Goal: Task Accomplishment & Management: Complete application form

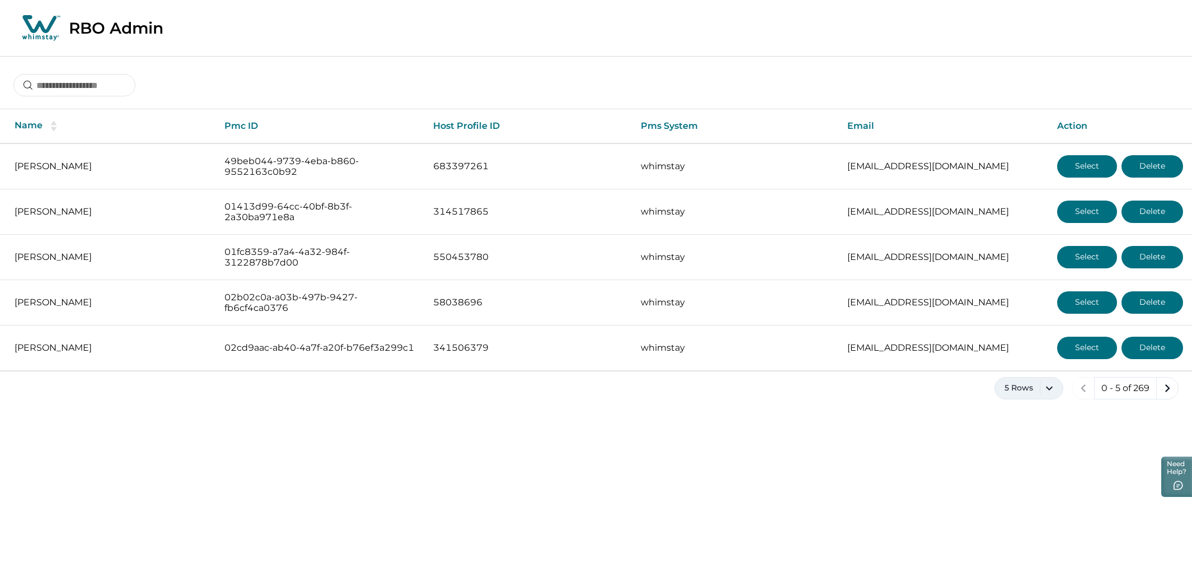
click at [1028, 395] on button "5 Rows" at bounding box center [1029, 388] width 69 height 22
click at [1028, 536] on button "100 Rows" at bounding box center [1029, 532] width 58 height 22
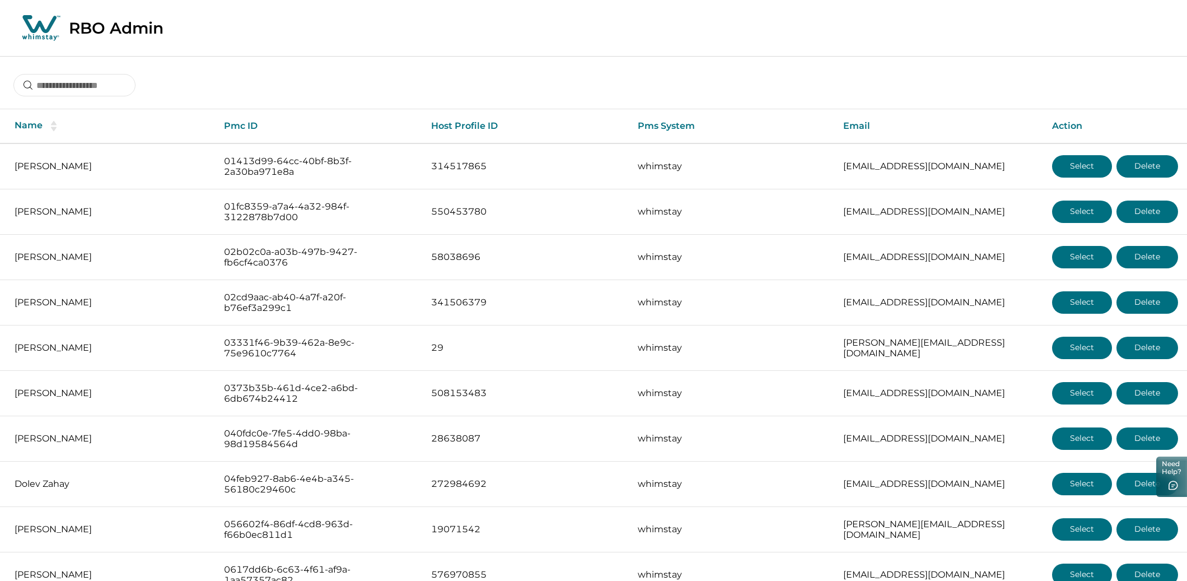
click at [68, 84] on input at bounding box center [74, 85] width 122 height 22
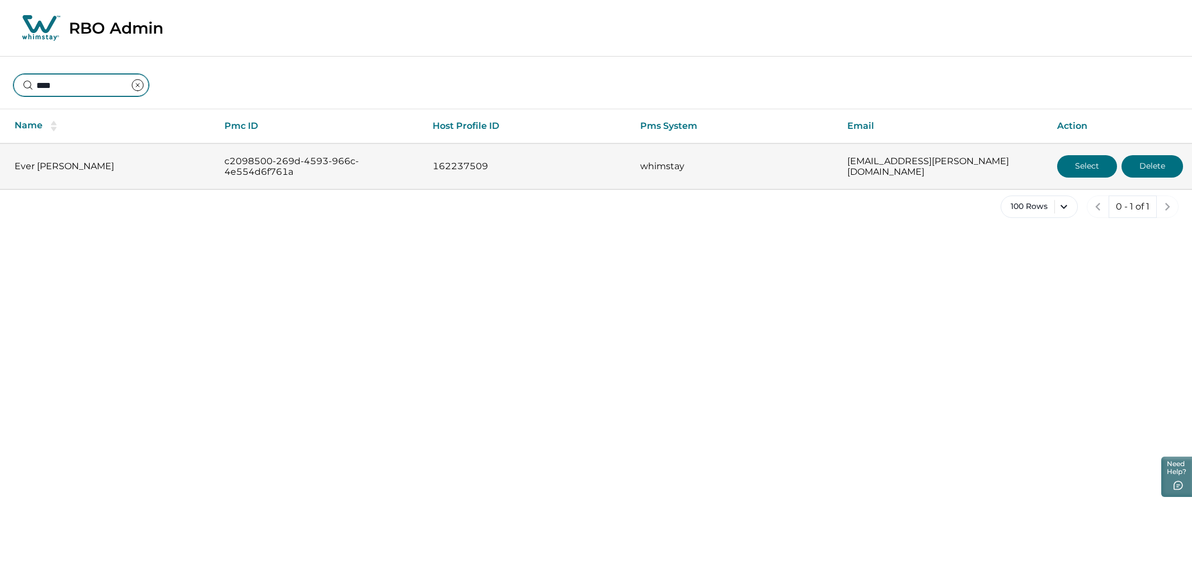
type input "****"
click at [1064, 162] on button "Select" at bounding box center [1087, 166] width 60 height 22
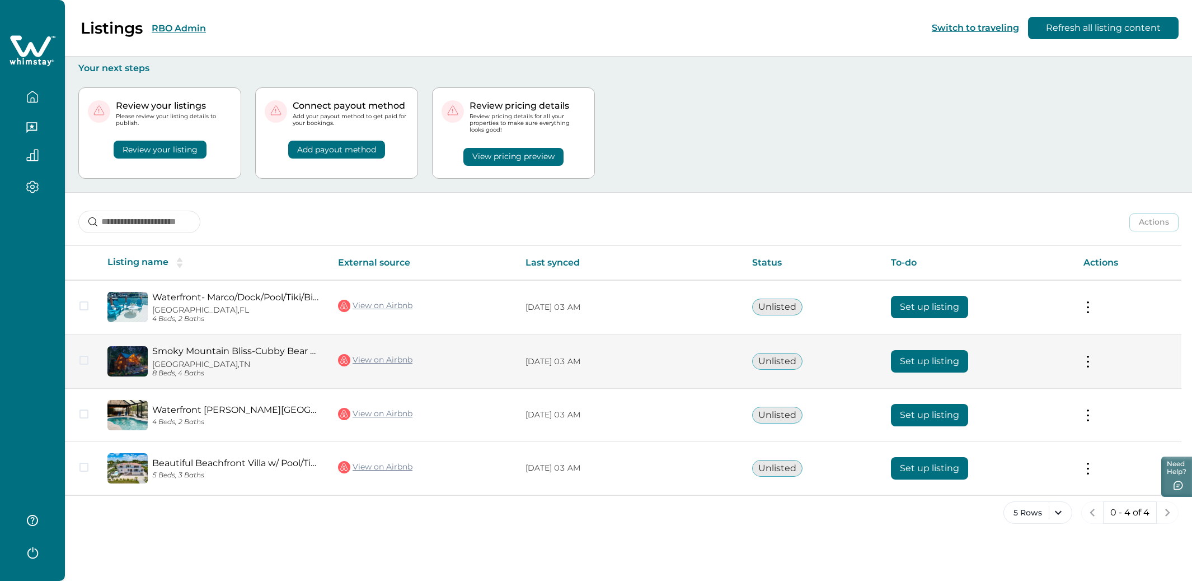
click at [952, 364] on button "Set up listing" at bounding box center [929, 361] width 77 height 22
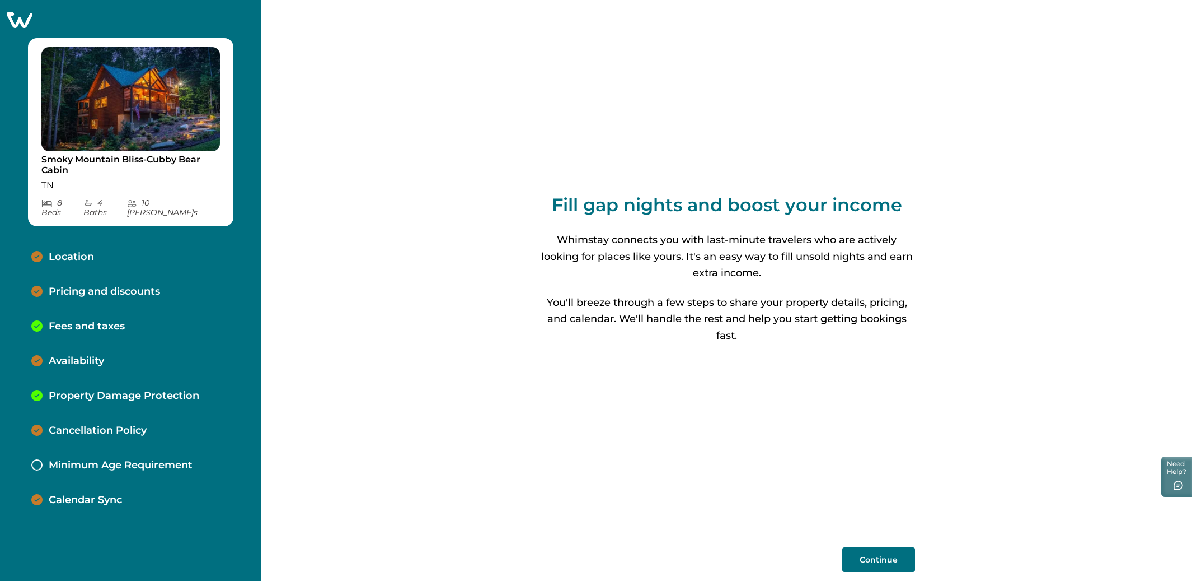
click at [79, 251] on p "Location" at bounding box center [71, 257] width 45 height 12
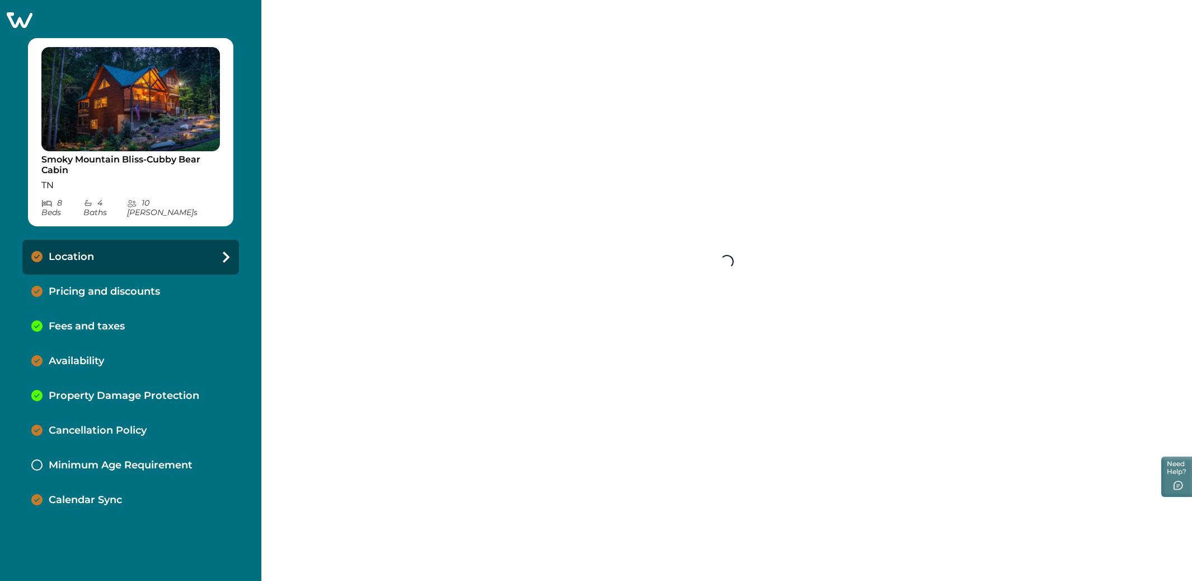
select select "**"
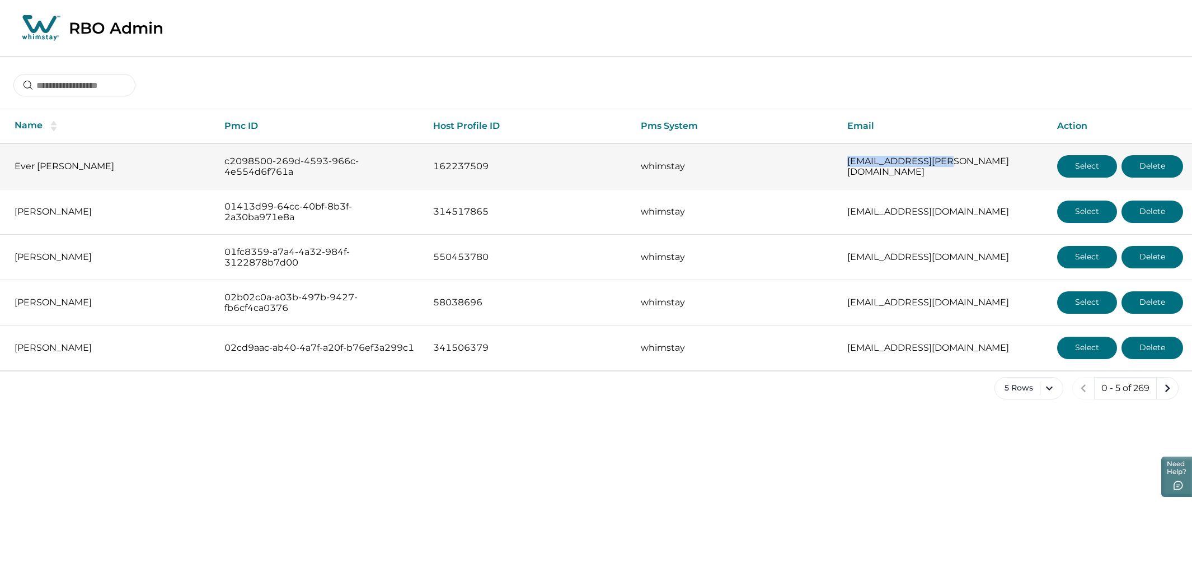
drag, startPoint x: 977, startPoint y: 169, endPoint x: 847, endPoint y: 166, distance: 129.9
click at [841, 167] on td "ever.boza@gmail.com" at bounding box center [944, 166] width 210 height 46
copy p "ever.boza@gmail.com"
